Goal: Task Accomplishment & Management: Use online tool/utility

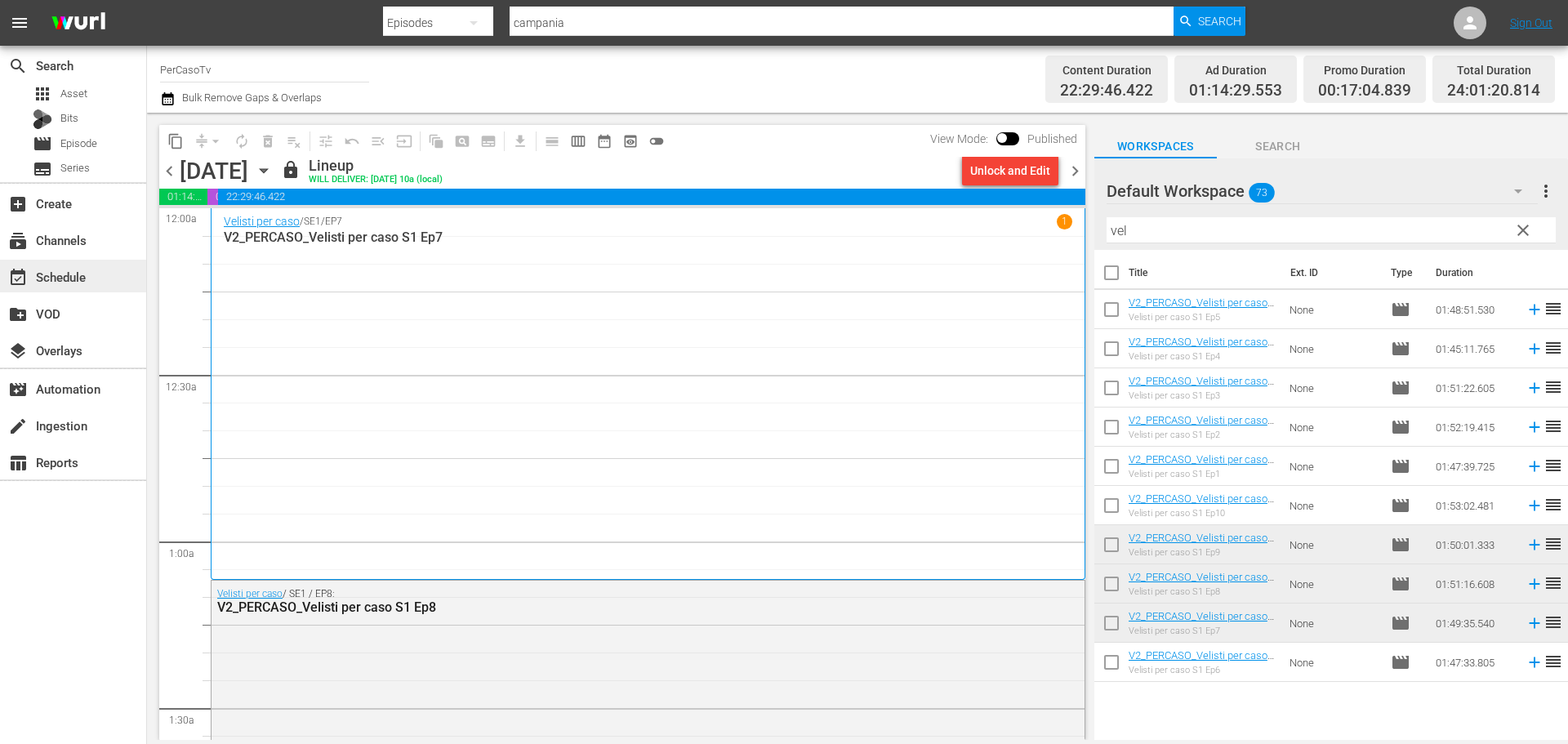
click at [126, 277] on div "event_available Schedule" at bounding box center [73, 276] width 146 height 33
drag, startPoint x: 230, startPoint y: 74, endPoint x: 94, endPoint y: 97, distance: 137.9
click at [147, 0] on div "search Search apps Asset Bits movie Episode subtitles Series add_box Create sub…" at bounding box center [857, 0] width 1421 height 0
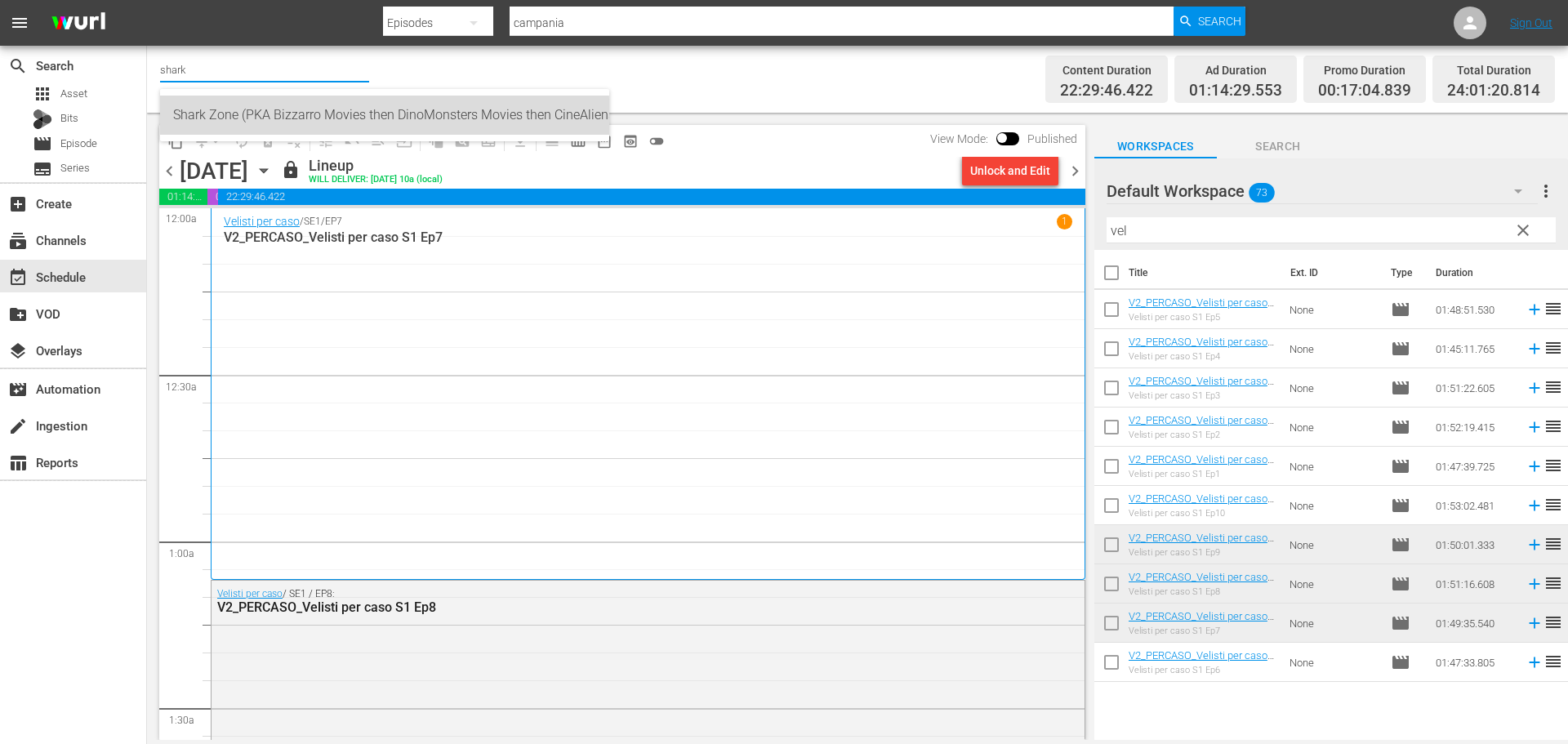
click at [268, 124] on div "Shark Zone (PKA Bizzarro Movies then DinoMonsters Movies then CineAliens) (607 …" at bounding box center [384, 115] width 423 height 39
type input "Shark Zone (PKA Bizzarro Movies then DinoMonsters Movies then CineAliens) (607 …"
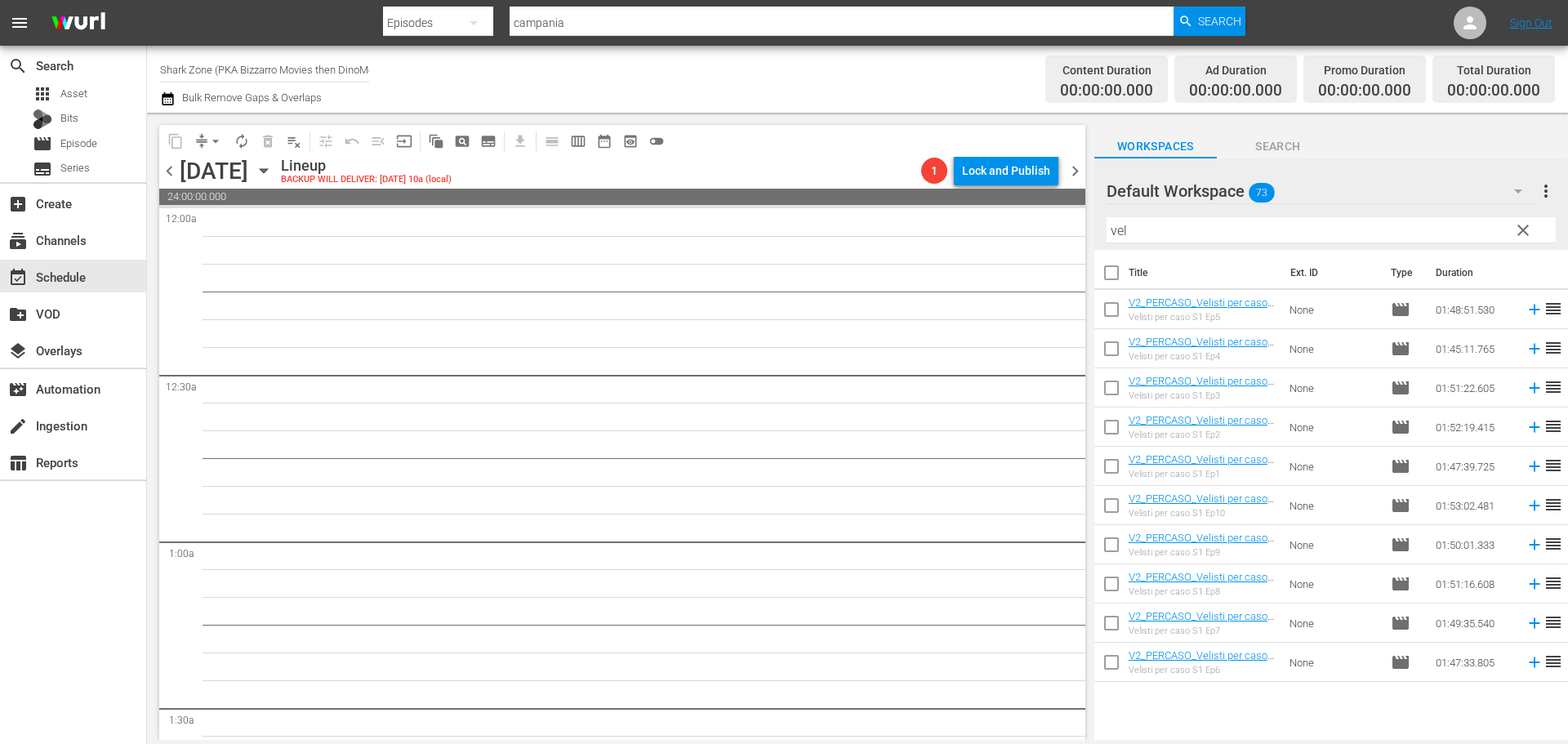
click at [272, 177] on icon "button" at bounding box center [263, 171] width 18 height 18
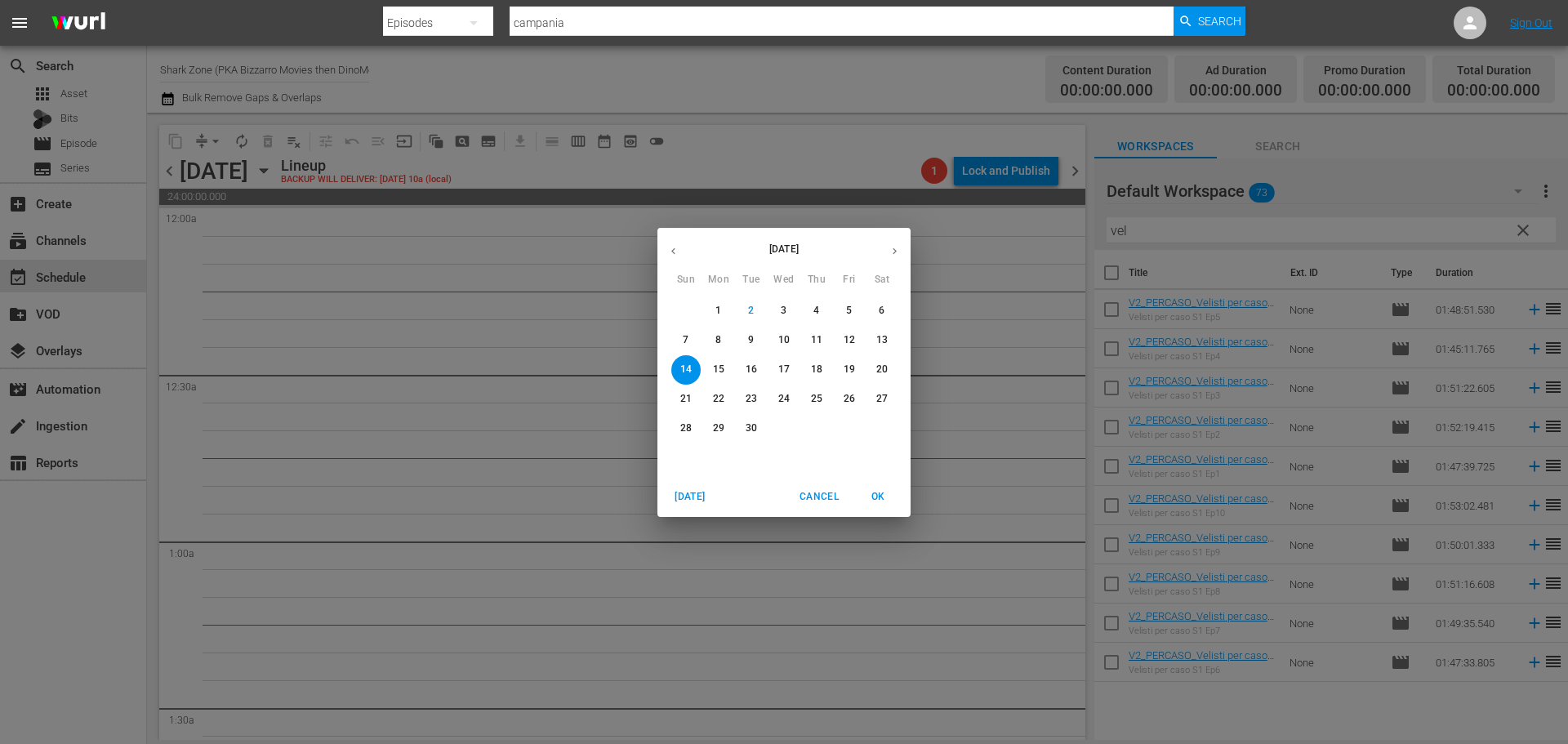
click at [762, 316] on span "2" at bounding box center [751, 311] width 29 height 14
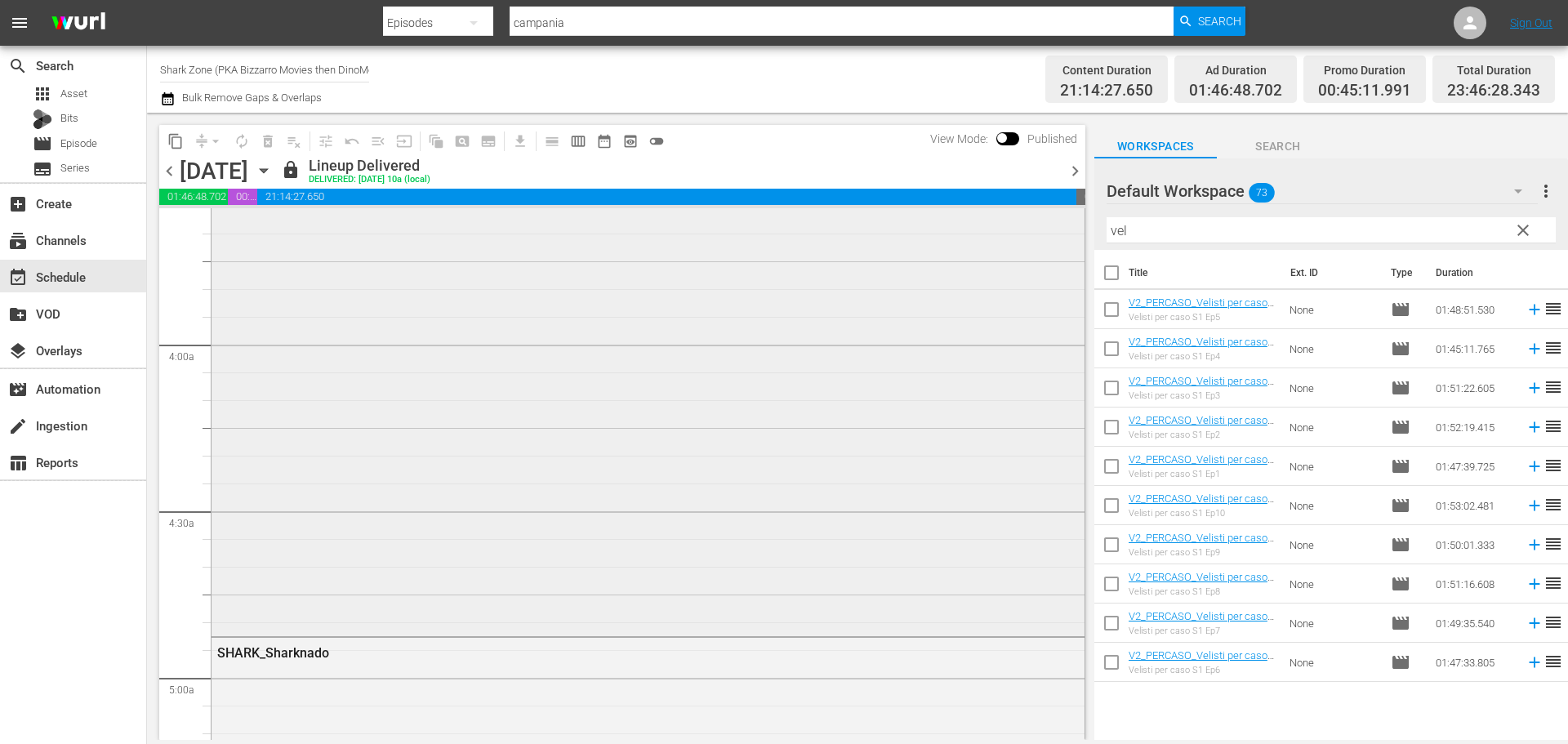
scroll to position [1034, 0]
click at [359, 282] on div "SHARK_Bermuda tentacles" at bounding box center [604, 285] width 773 height 16
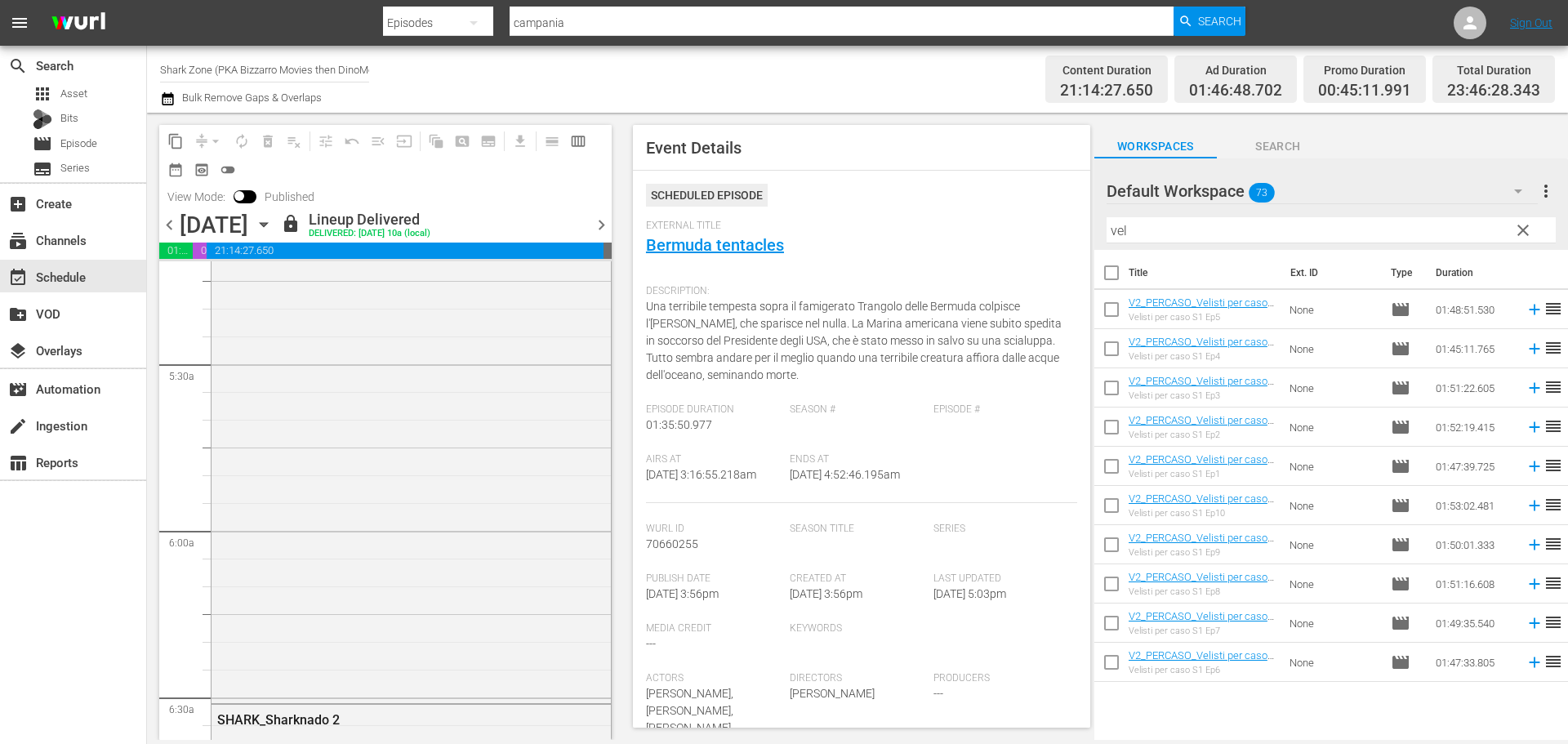
scroll to position [0, 0]
